Goal: Find specific page/section: Find specific page/section

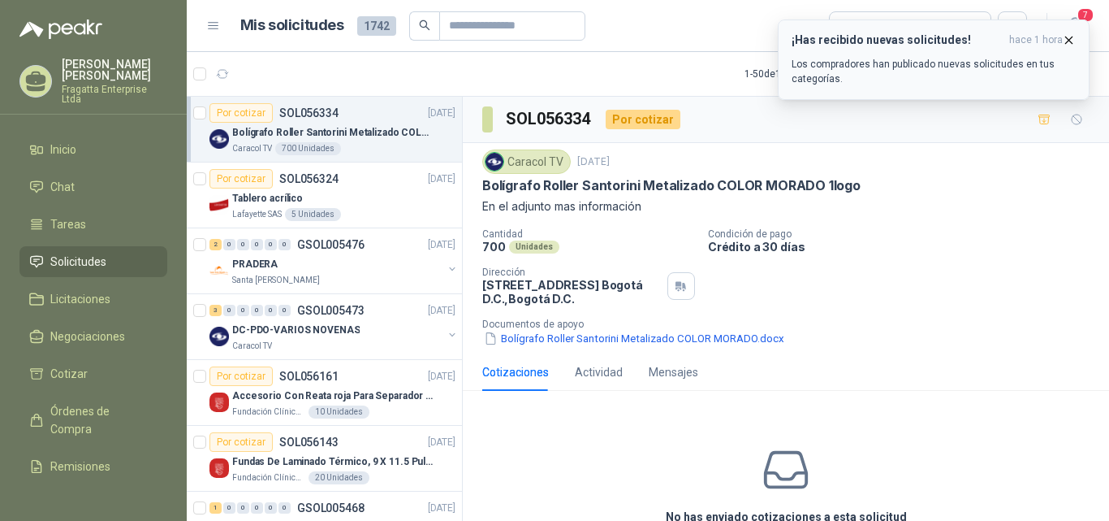
click at [1069, 40] on icon "button" at bounding box center [1069, 40] width 6 height 6
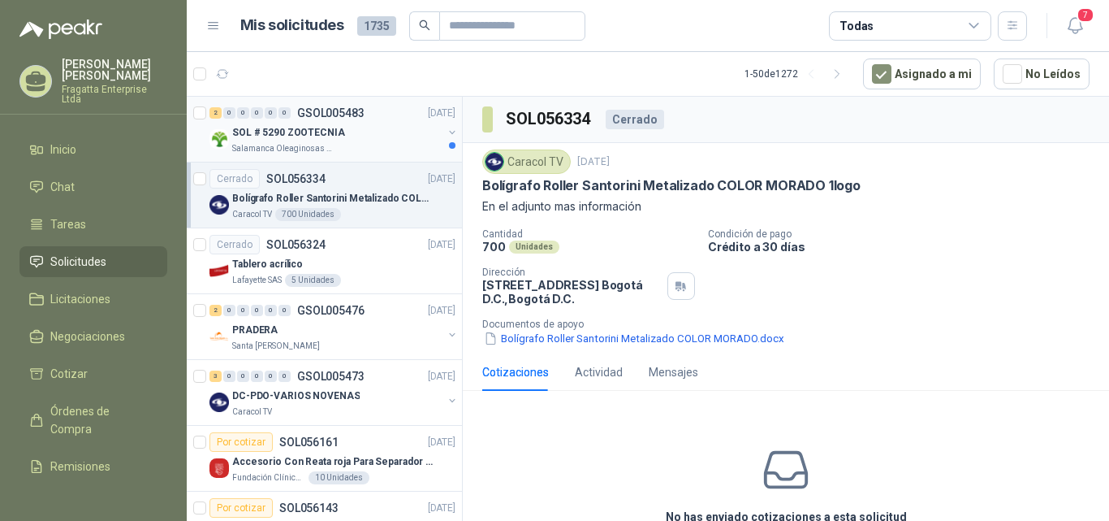
click at [365, 140] on div "SOL # 5290 ZOOTECNIA" at bounding box center [337, 132] width 210 height 19
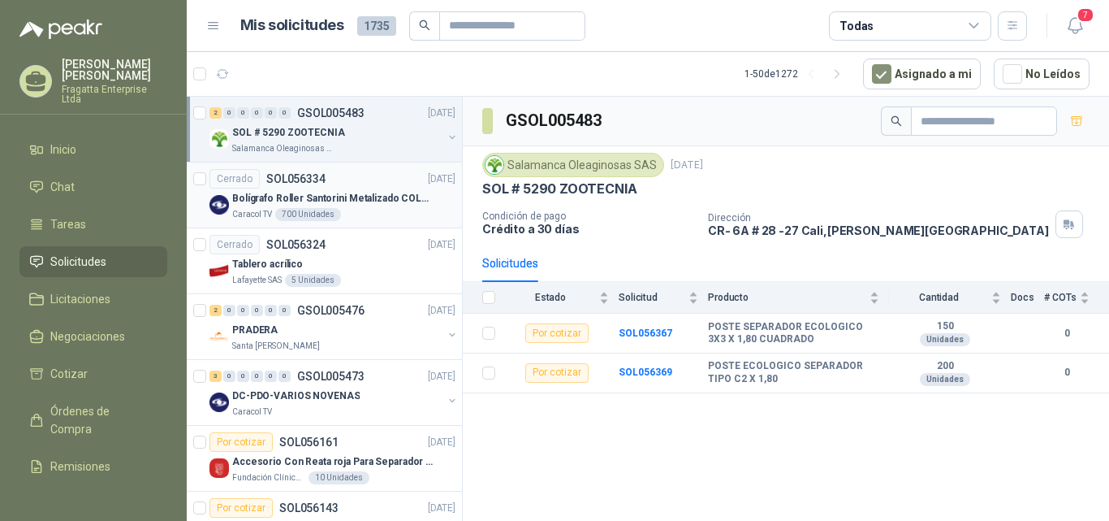
click at [359, 206] on div "Bolígrafo Roller Santorini Metalizado COLOR MORADO 1logo" at bounding box center [343, 197] width 223 height 19
